Goal: Information Seeking & Learning: Learn about a topic

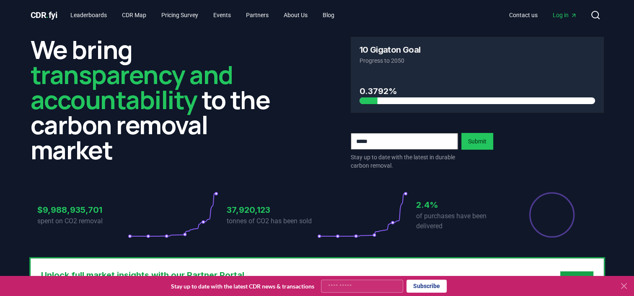
drag, startPoint x: 625, startPoint y: 286, endPoint x: 615, endPoint y: 283, distance: 10.2
click at [623, 286] on icon at bounding box center [623, 286] width 10 height 10
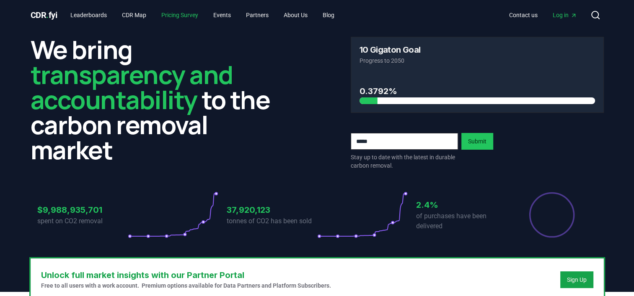
click at [186, 17] on link "Pricing Survey" at bounding box center [180, 15] width 50 height 15
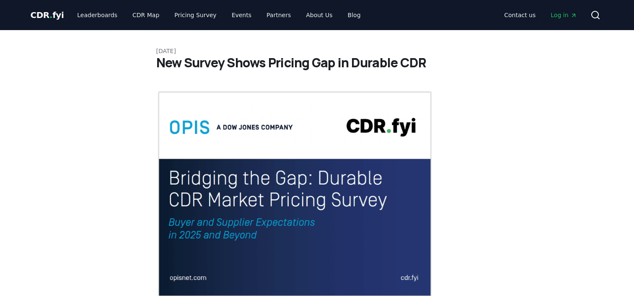
scroll to position [293, 0]
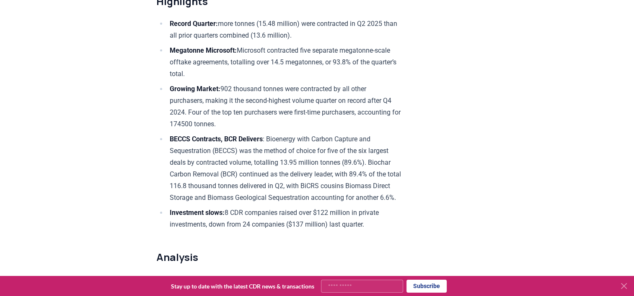
scroll to position [335, 0]
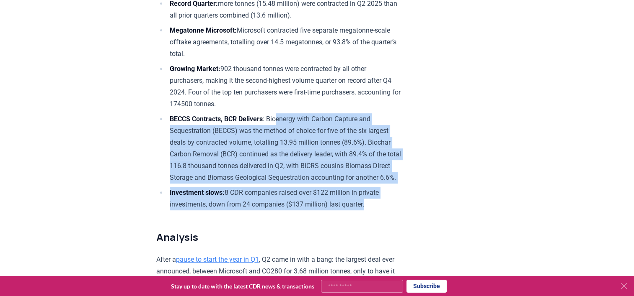
drag, startPoint x: 280, startPoint y: 114, endPoint x: 371, endPoint y: 215, distance: 135.8
click at [371, 211] on ul "Record Quarter: more tonnes (15.48 million) were contracted in Q2 2025 than all…" at bounding box center [278, 104] width 245 height 213
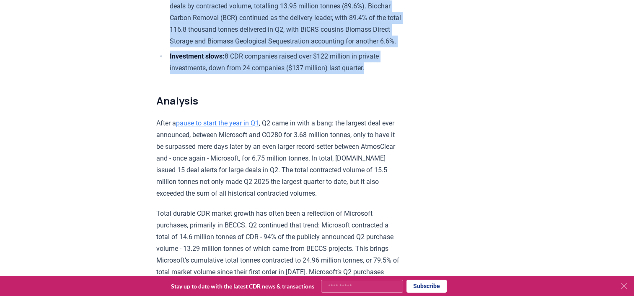
scroll to position [502, 0]
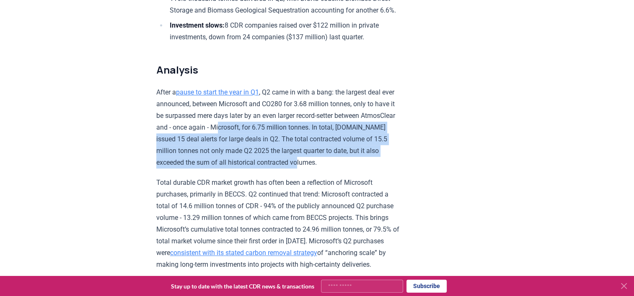
drag, startPoint x: 258, startPoint y: 135, endPoint x: 357, endPoint y: 176, distance: 107.0
click at [357, 169] on p "After a pause to start the year in Q1 , Q2 came in with a bang: the largest dea…" at bounding box center [278, 128] width 245 height 82
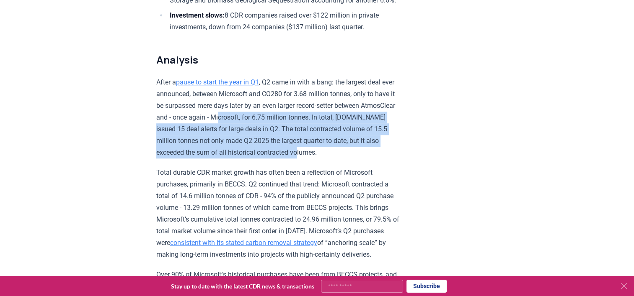
scroll to position [477, 0]
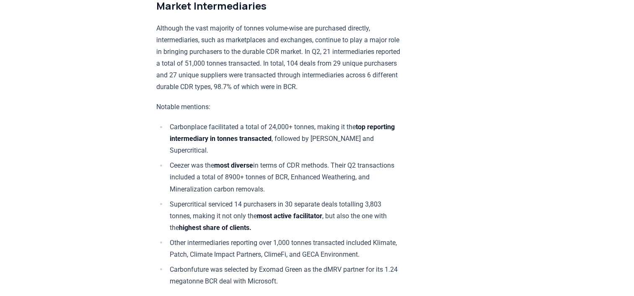
scroll to position [4564, 0]
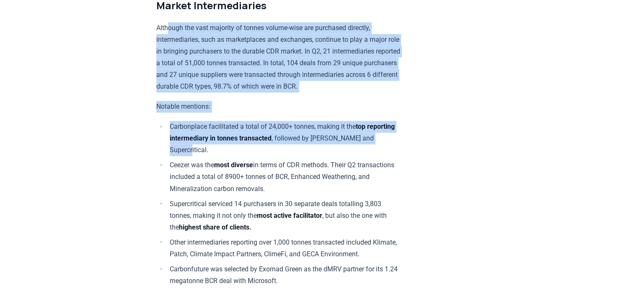
drag, startPoint x: 168, startPoint y: 47, endPoint x: 376, endPoint y: 170, distance: 240.9
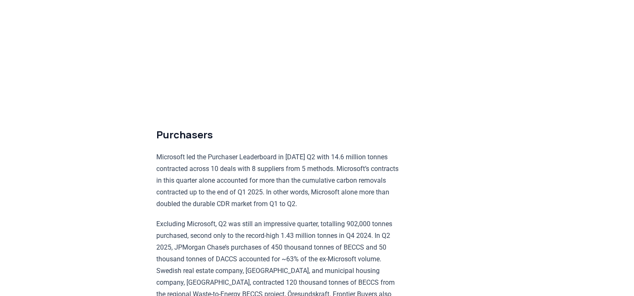
scroll to position [2094, 0]
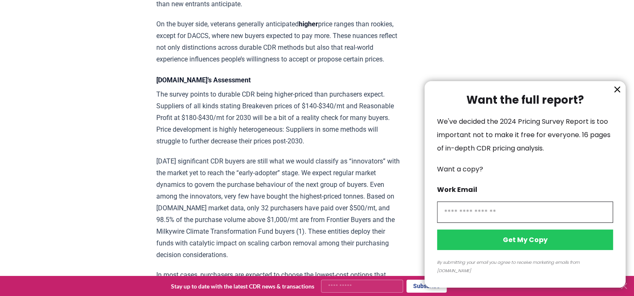
scroll to position [1089, 0]
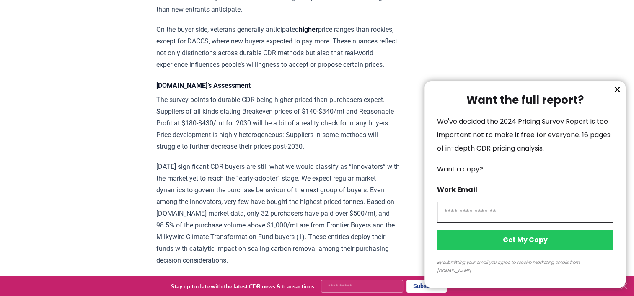
click at [616, 95] on icon "information" at bounding box center [617, 90] width 10 height 10
